Goal: Information Seeking & Learning: Learn about a topic

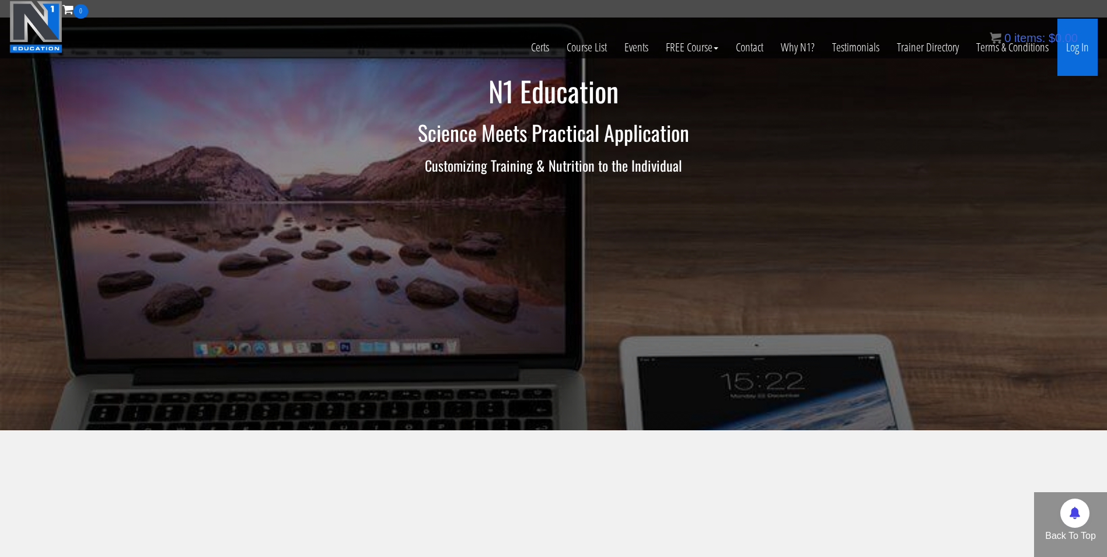
click at [1074, 51] on link "Log In" at bounding box center [1078, 47] width 40 height 57
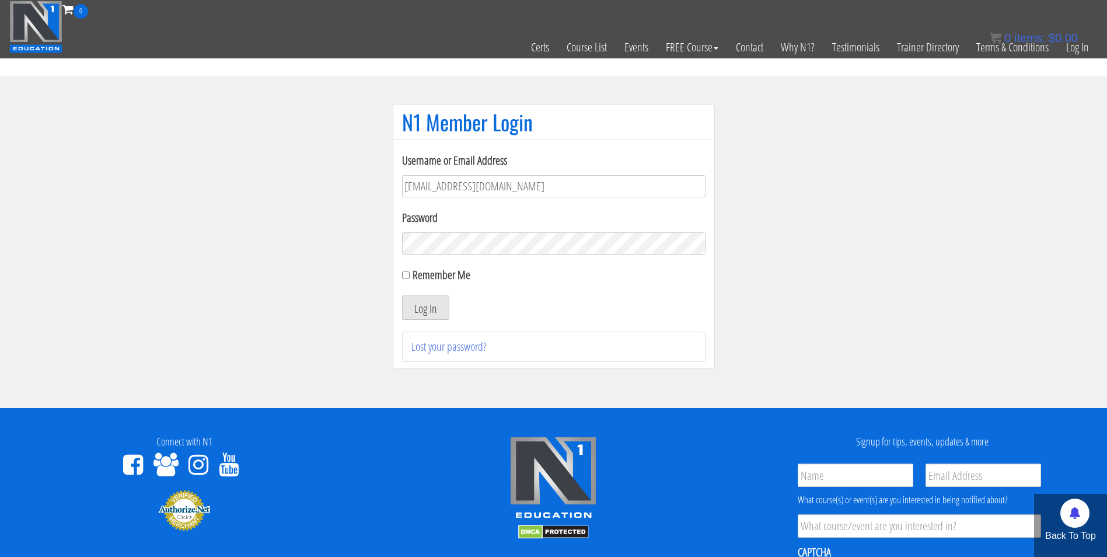
type input "[EMAIL_ADDRESS][DOMAIN_NAME]"
click at [402, 295] on button "Log In" at bounding box center [425, 307] width 47 height 25
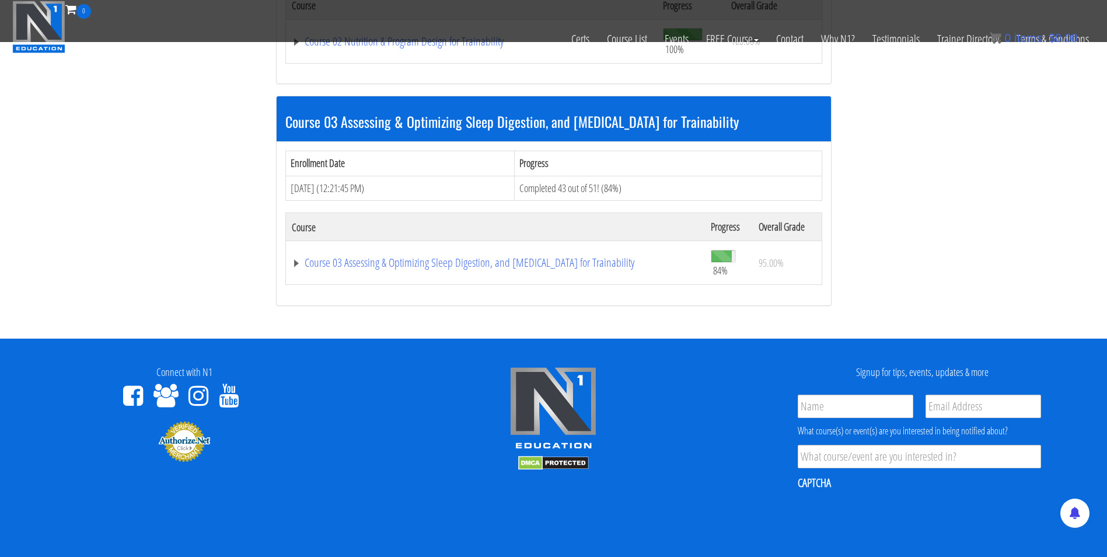
scroll to position [740, 0]
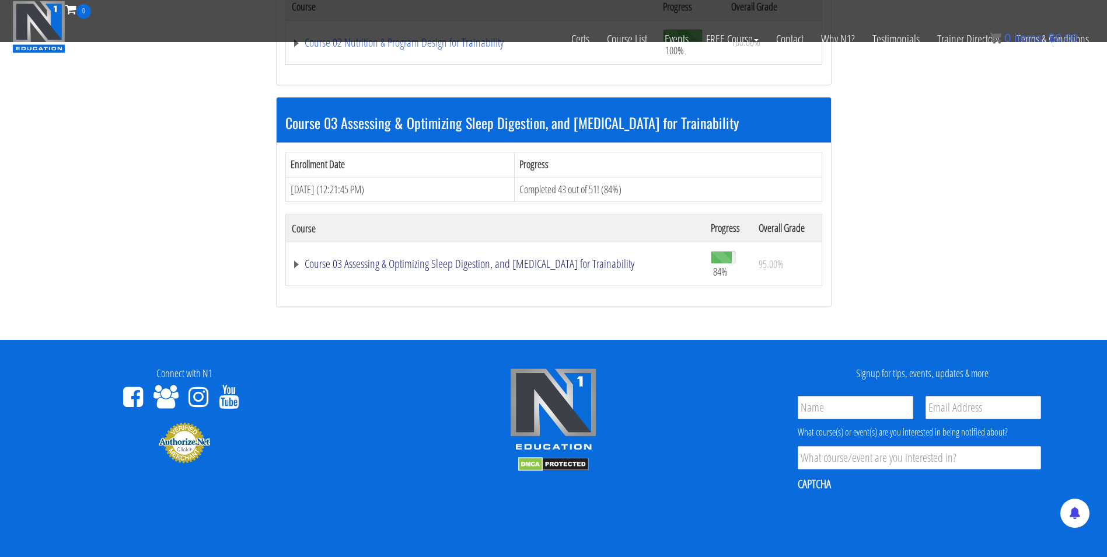
click at [455, 270] on link "Course 03 Assessing & Optimizing Sleep Digestion, and Stress Management for Tra…" at bounding box center [496, 264] width 408 height 12
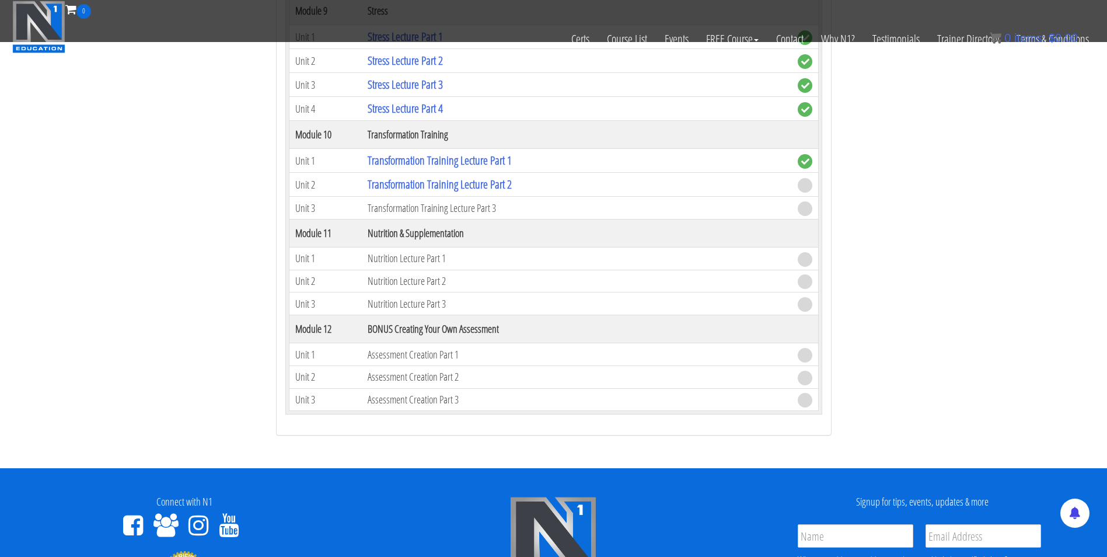
scroll to position [2165, 0]
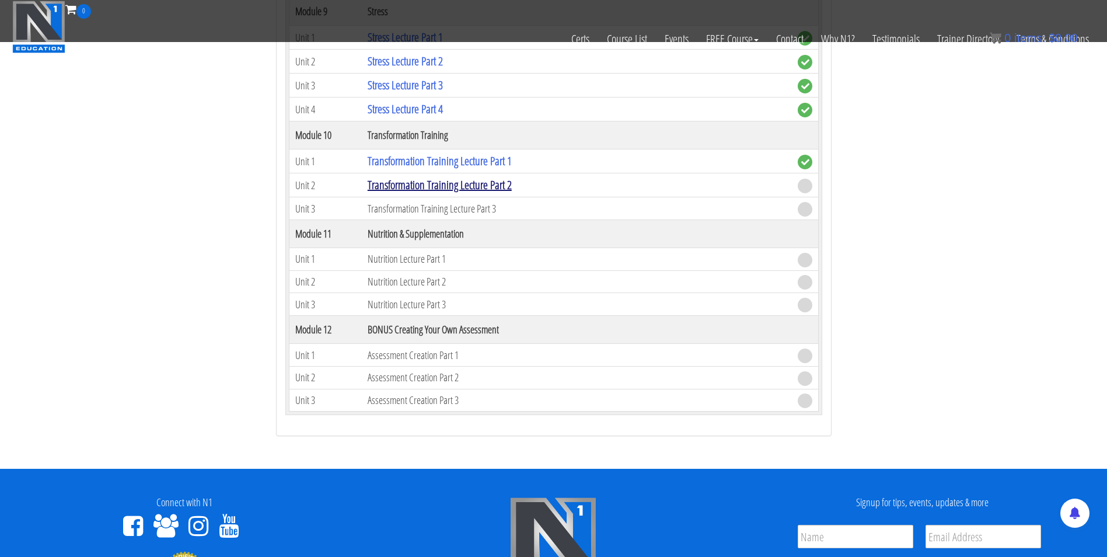
click at [441, 191] on link "Transformation Training Lecture Part 2" at bounding box center [440, 185] width 144 height 16
